Goal: Transaction & Acquisition: Purchase product/service

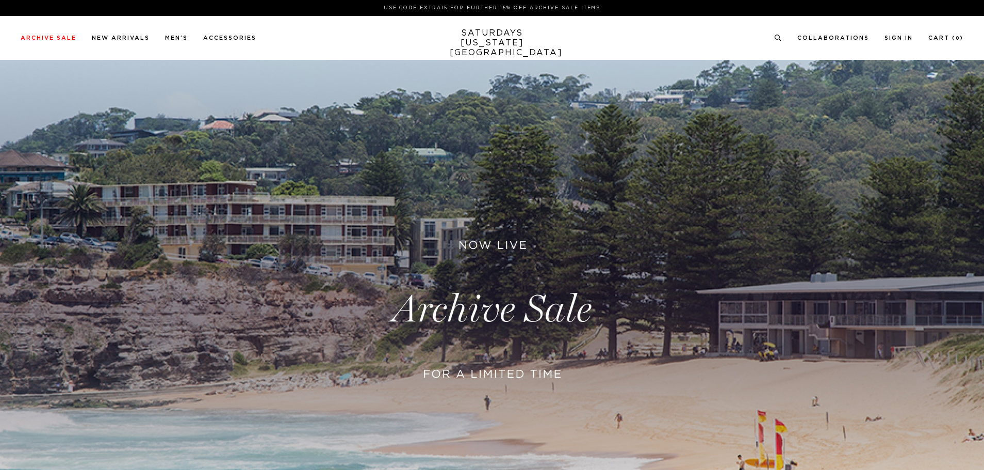
scroll to position [52, 0]
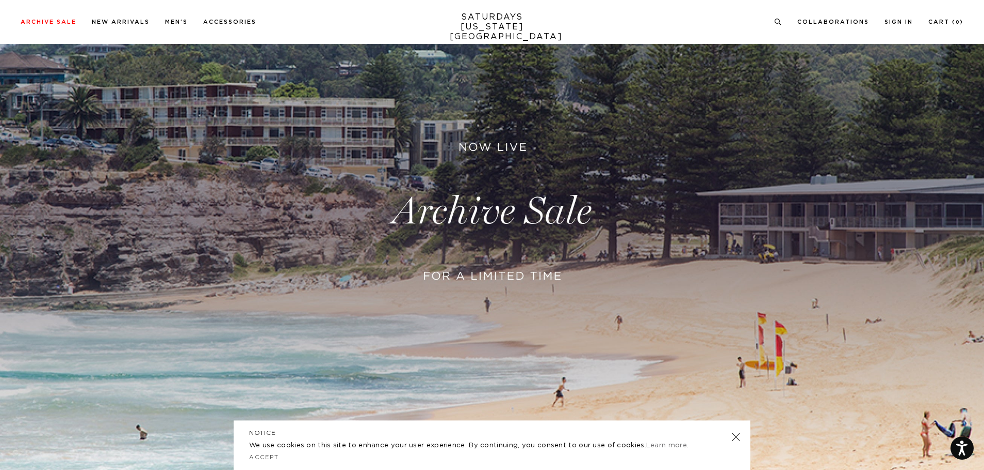
scroll to position [155, 0]
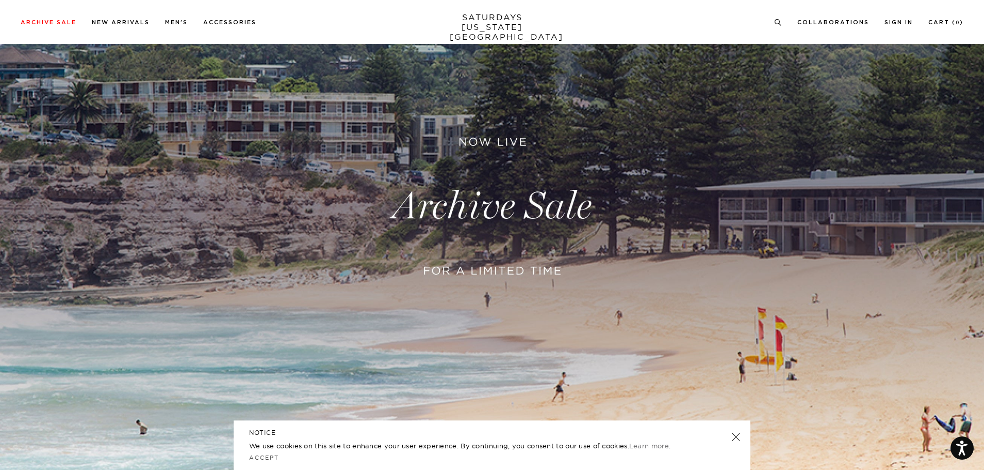
click at [733, 438] on link at bounding box center [736, 437] width 14 height 14
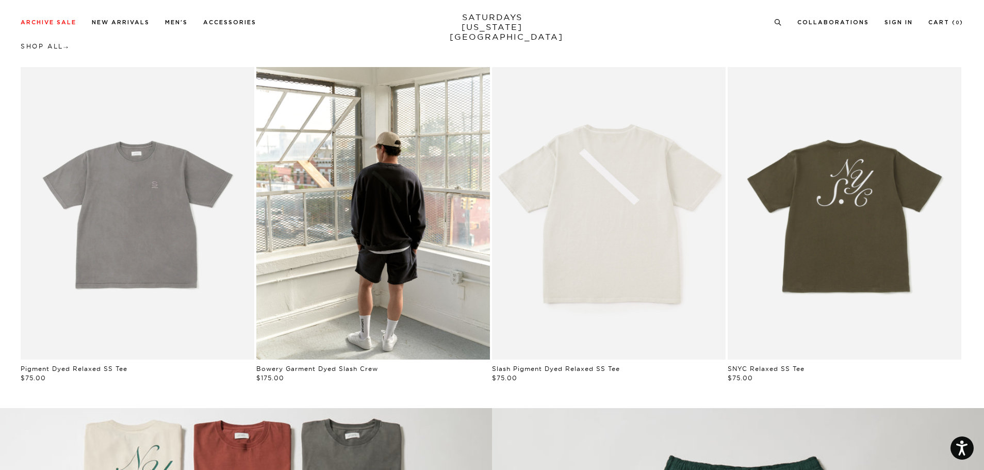
scroll to position [671, 0]
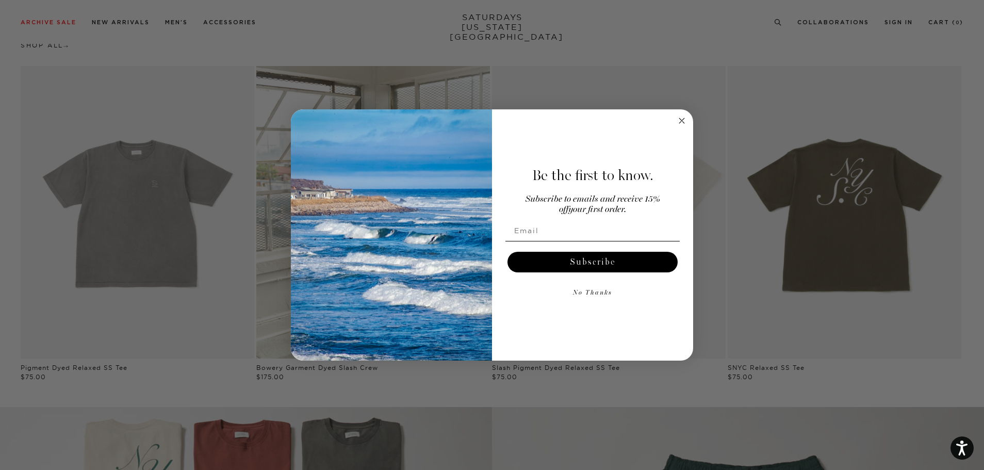
click at [684, 120] on circle "Close dialog" at bounding box center [682, 121] width 12 height 12
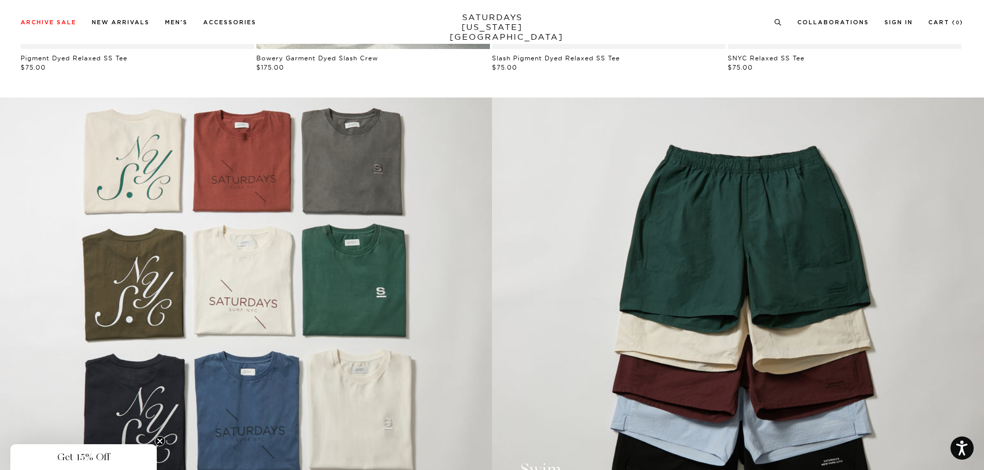
scroll to position [1135, 0]
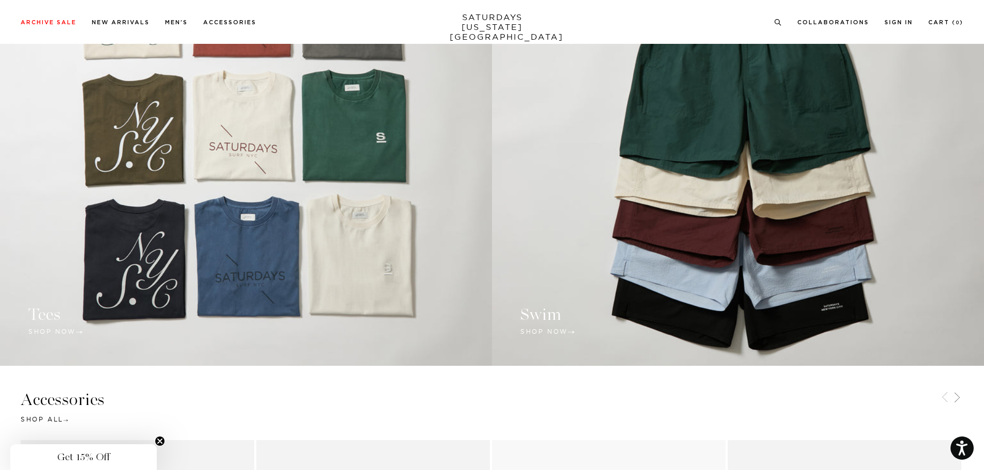
click at [560, 330] on link at bounding box center [738, 154] width 492 height 423
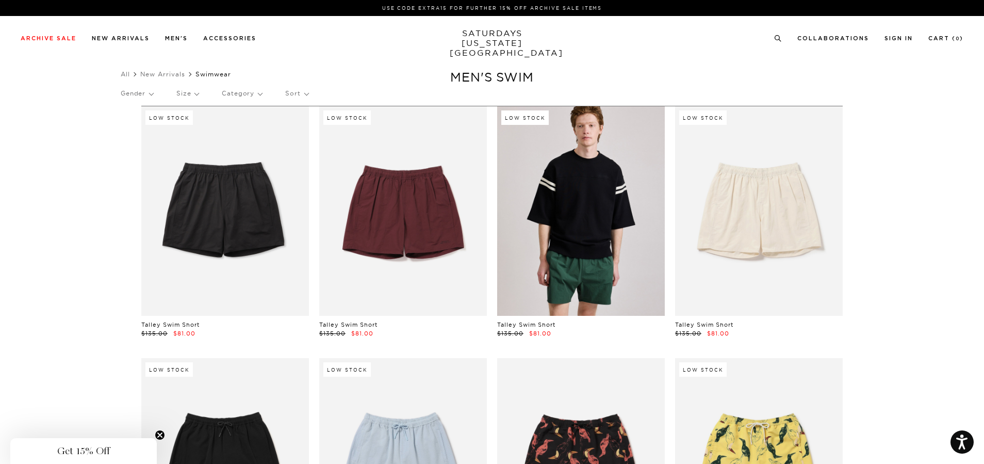
click at [620, 231] on link at bounding box center [581, 210] width 168 height 209
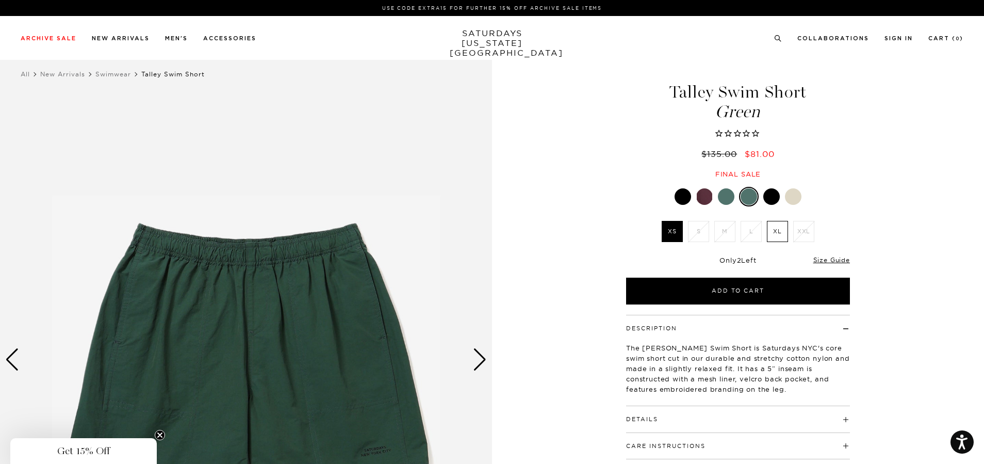
click at [730, 201] on div at bounding box center [726, 196] width 17 height 17
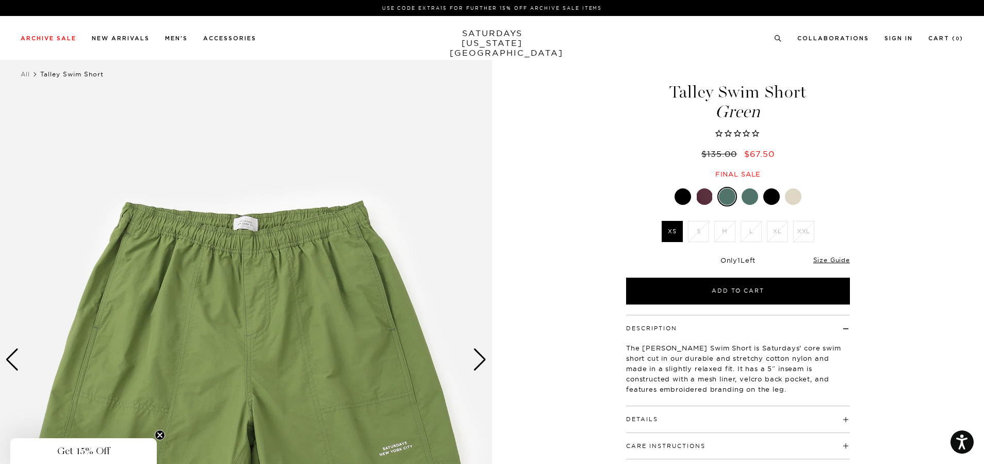
click at [702, 200] on div at bounding box center [705, 196] width 17 height 17
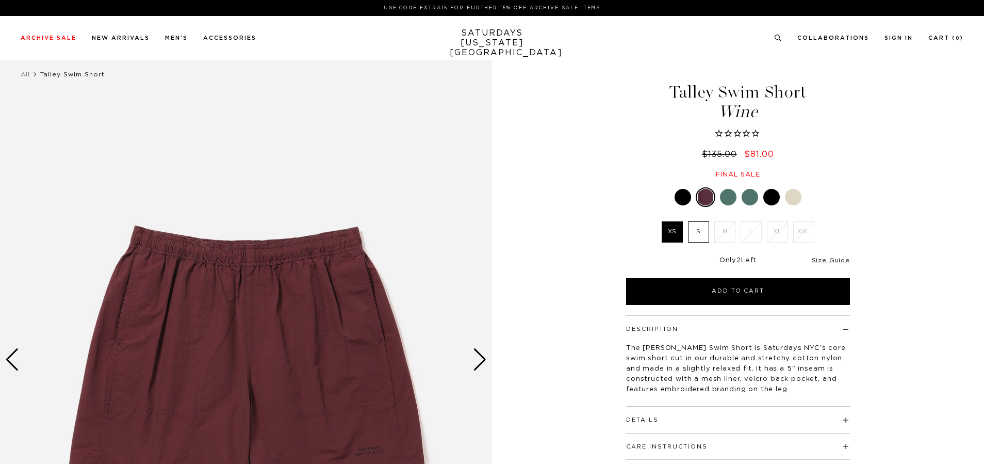
click at [681, 198] on div at bounding box center [683, 197] width 17 height 17
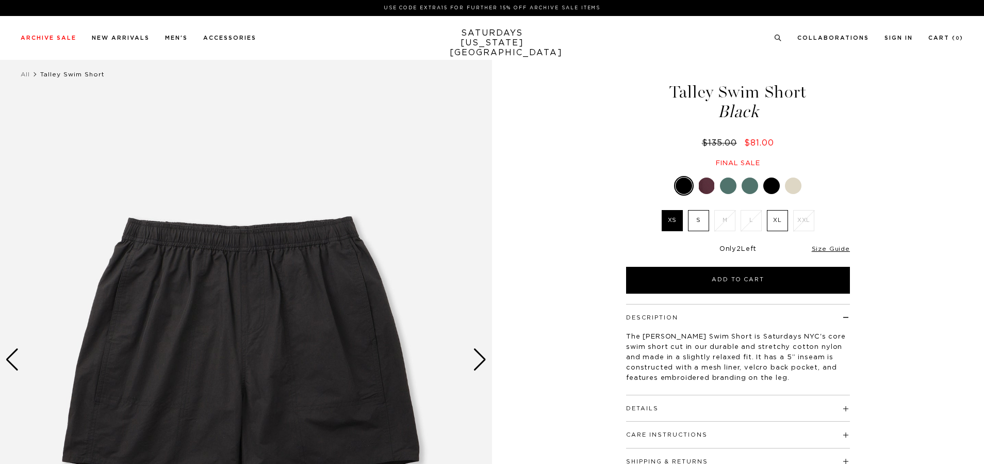
drag, startPoint x: 0, startPoint y: 0, endPoint x: 796, endPoint y: 189, distance: 817.9
click at [796, 189] on div at bounding box center [793, 185] width 17 height 17
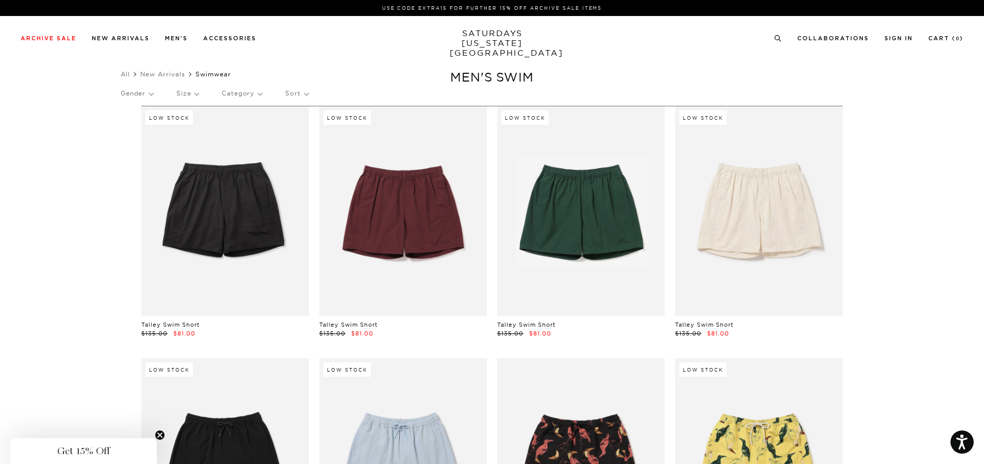
click at [300, 94] on p "Sort" at bounding box center [296, 94] width 23 height 24
click at [199, 94] on p "Size" at bounding box center [187, 94] width 22 height 24
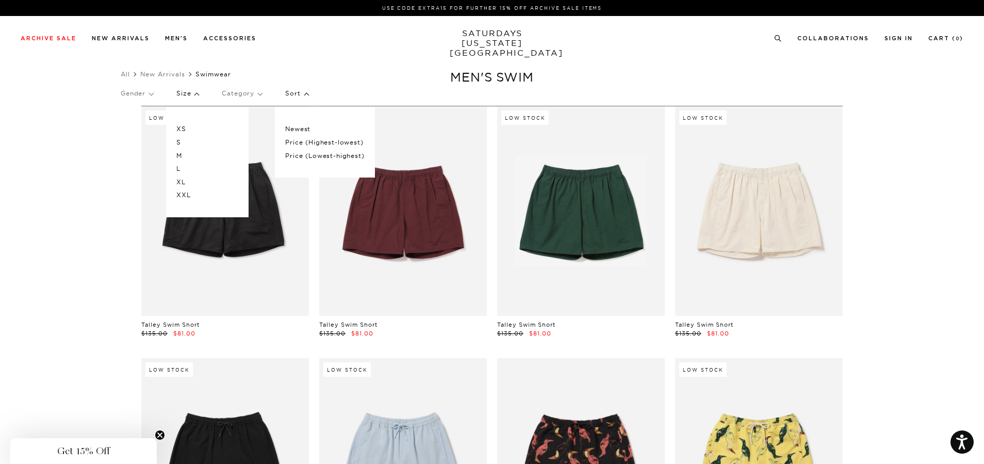
click at [182, 155] on p "M" at bounding box center [207, 155] width 62 height 13
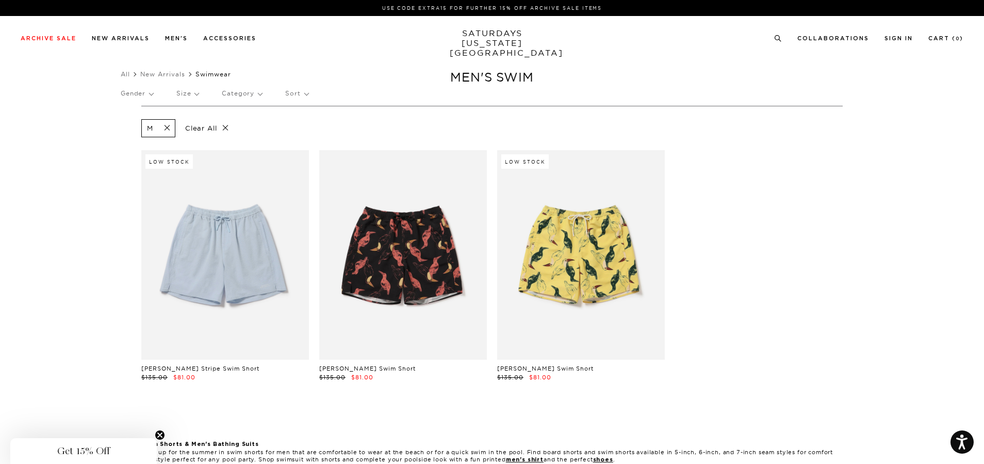
click at [197, 95] on p "Size" at bounding box center [187, 94] width 22 height 24
click at [186, 167] on p "L" at bounding box center [207, 168] width 62 height 13
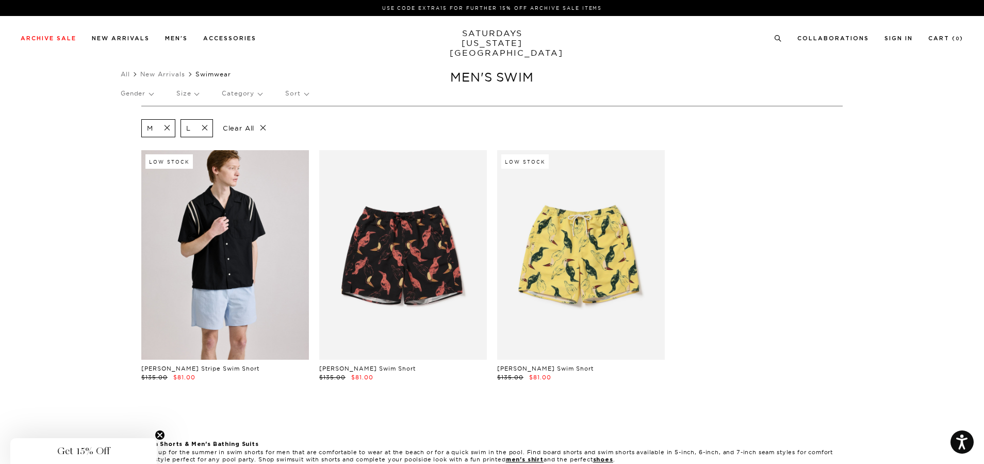
click at [234, 237] on link at bounding box center [225, 254] width 168 height 209
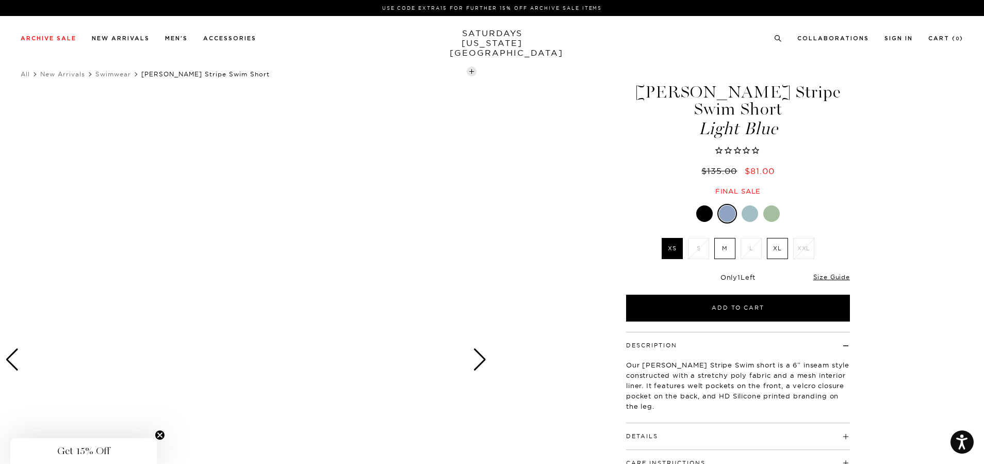
click at [750, 210] on div at bounding box center [750, 213] width 17 height 17
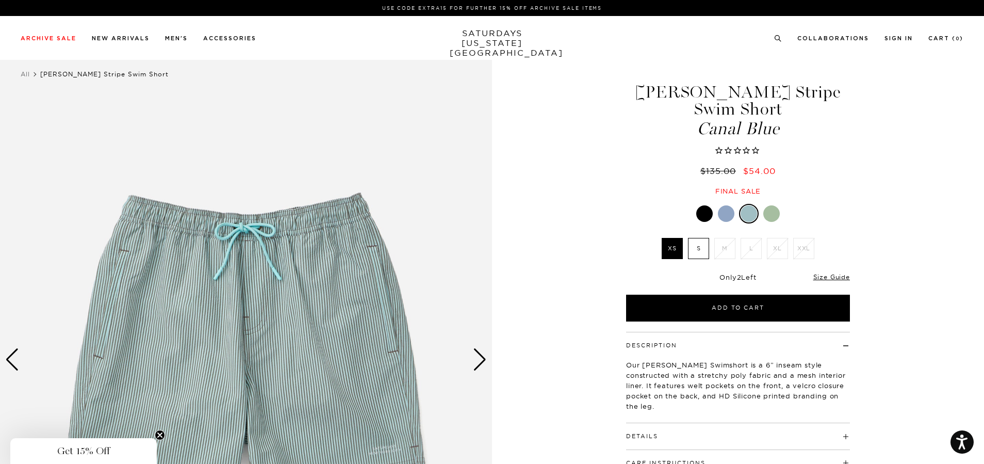
click at [727, 213] on div at bounding box center [726, 213] width 17 height 17
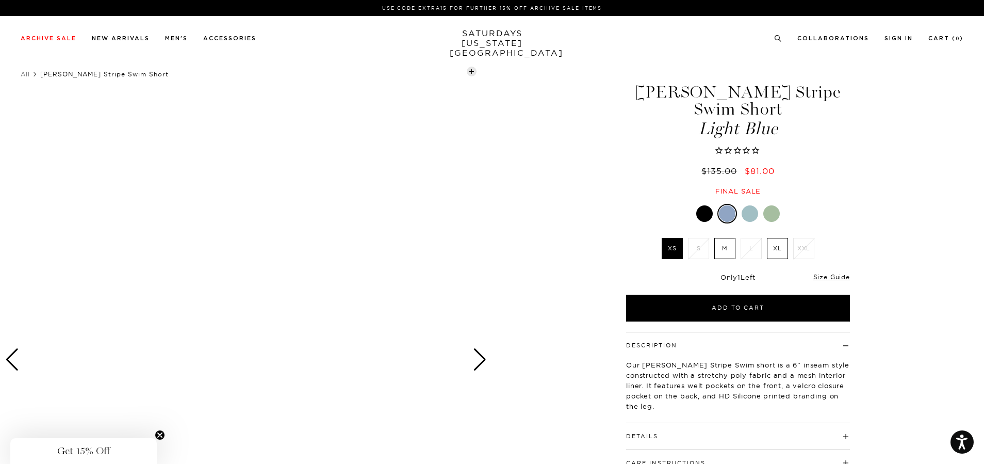
click at [709, 215] on div at bounding box center [705, 213] width 17 height 17
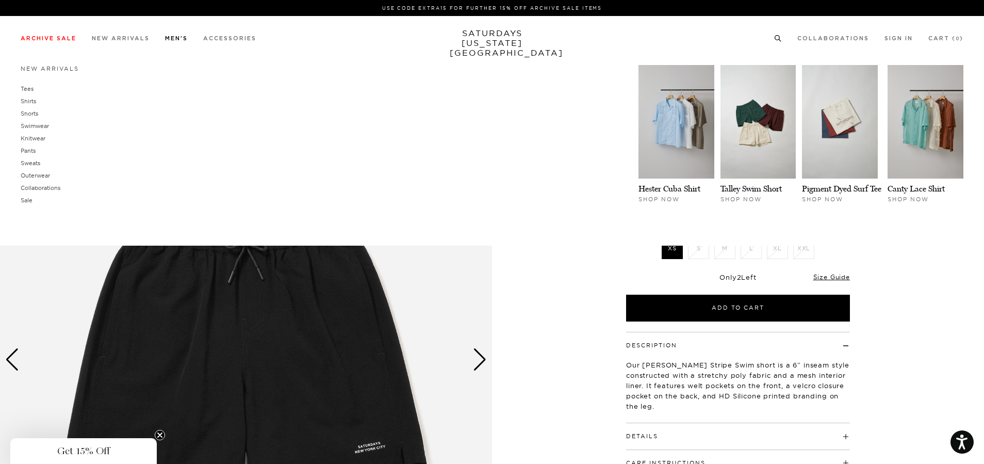
click at [179, 37] on link "Men's" at bounding box center [176, 39] width 23 height 6
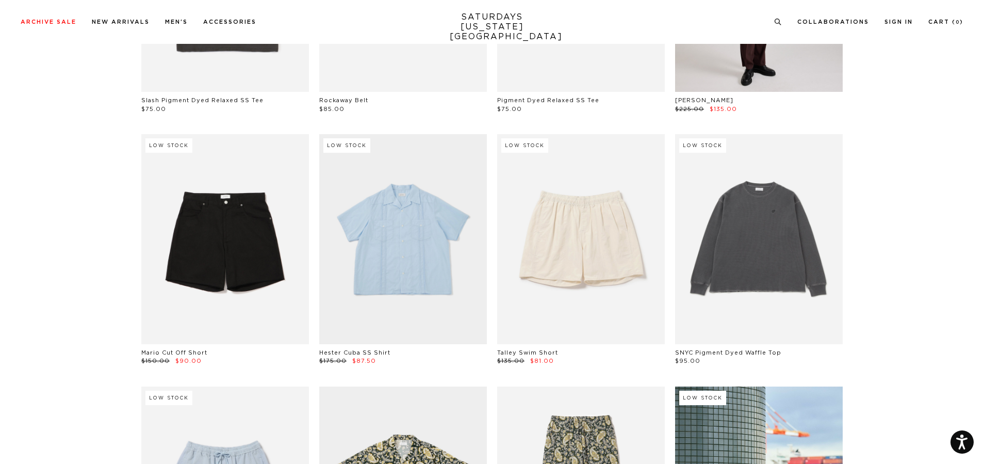
scroll to position [206, 0]
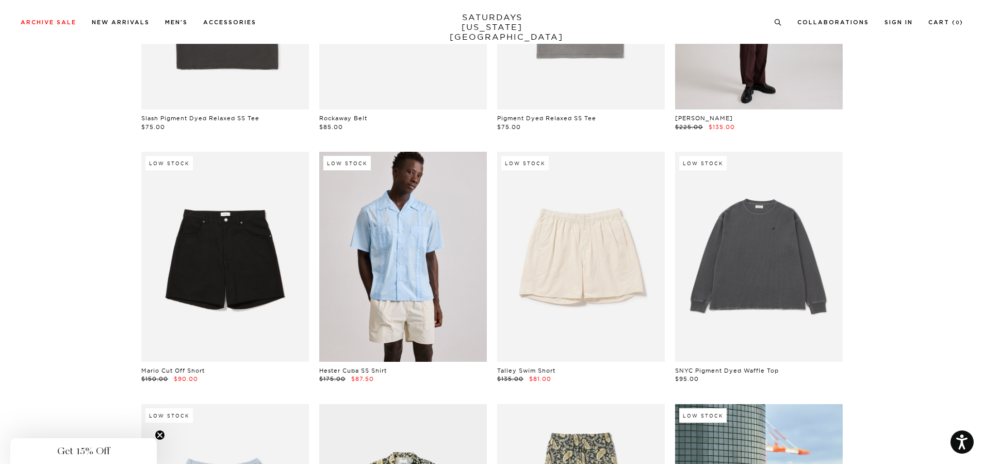
click at [446, 297] on link at bounding box center [403, 256] width 168 height 209
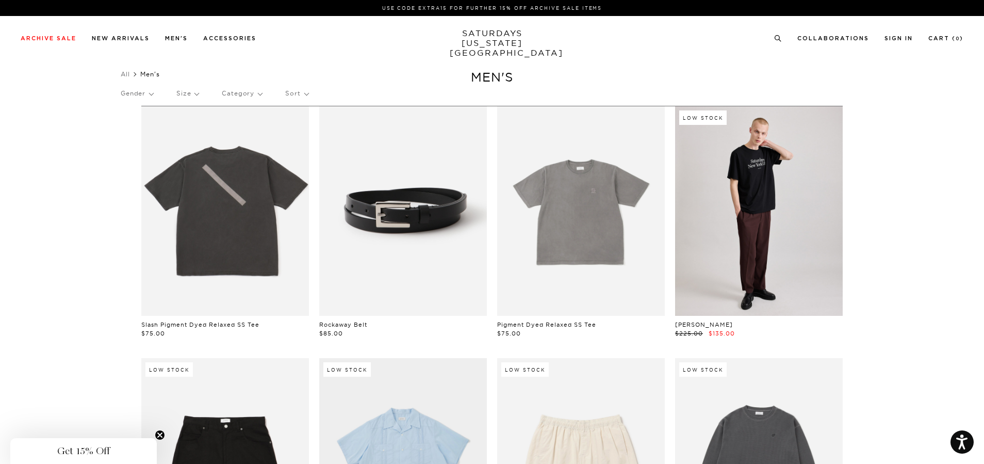
click at [198, 95] on p "Size" at bounding box center [187, 94] width 22 height 24
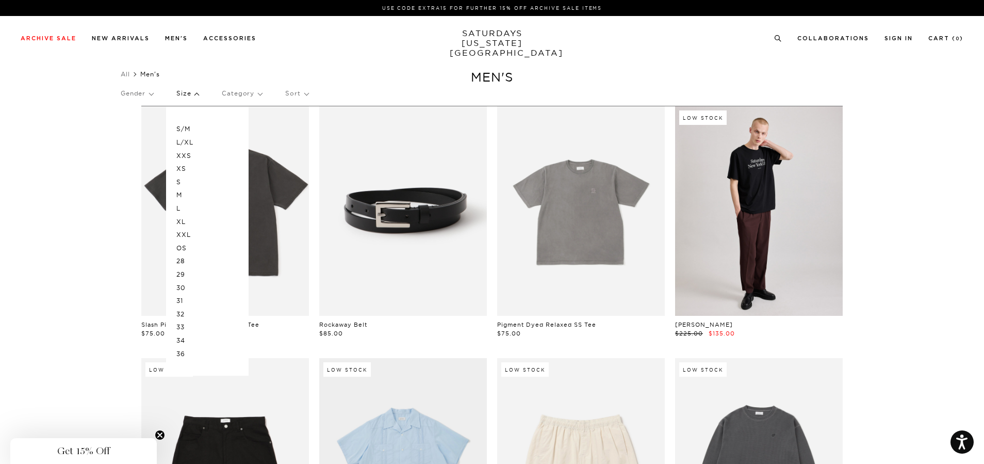
click at [182, 196] on p "M" at bounding box center [207, 194] width 62 height 13
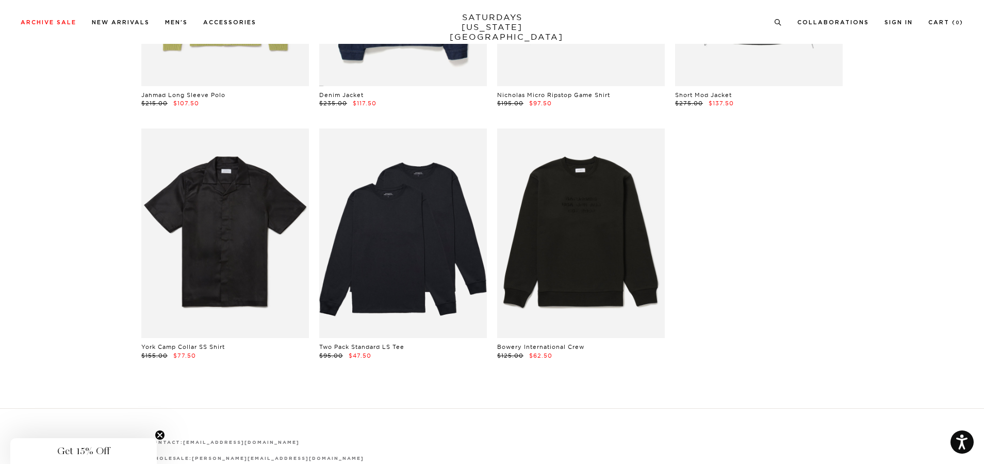
scroll to position [2928, 0]
